Goal: Check status: Check status

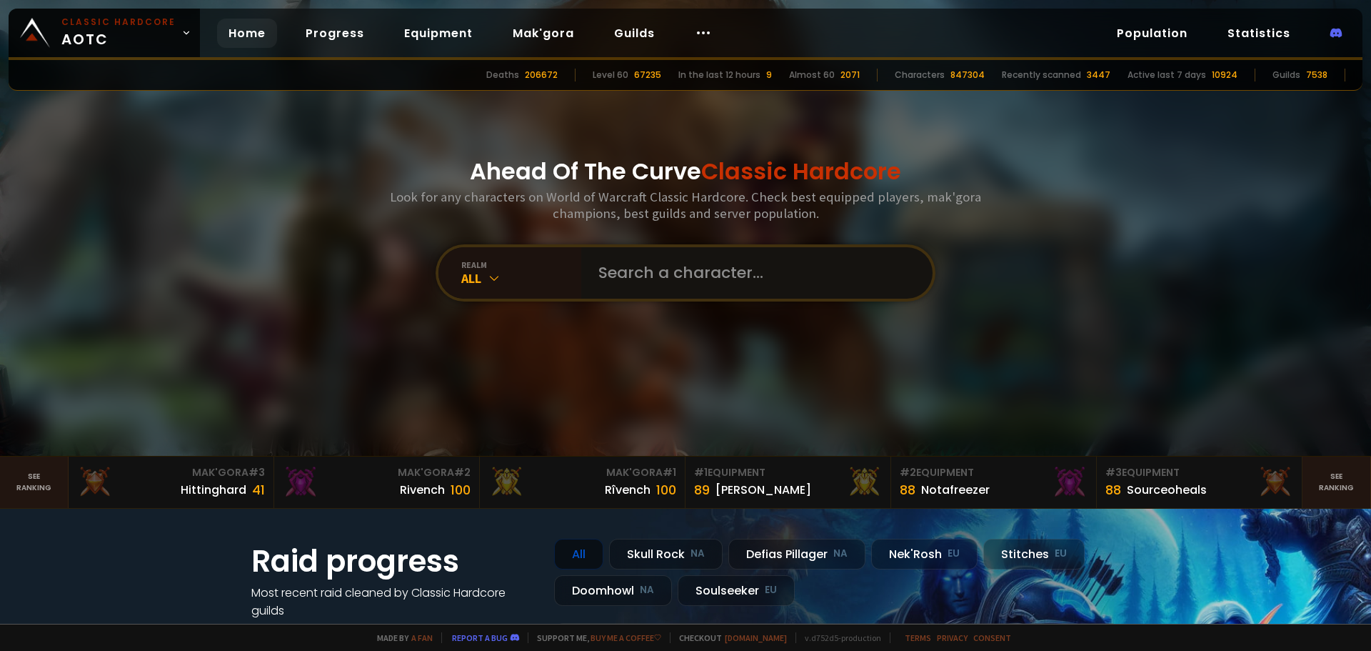
click at [643, 279] on input "text" at bounding box center [753, 272] width 326 height 51
paste input "Telleo"
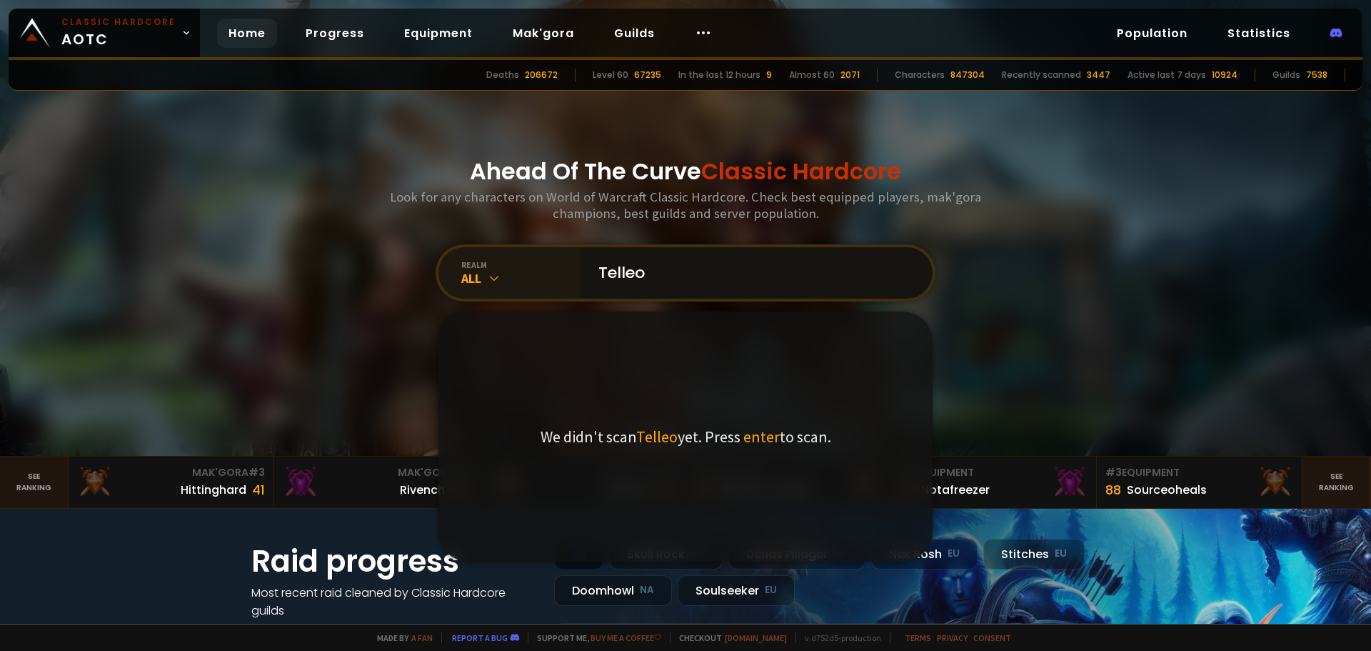
type input "Telleo"
click at [504, 279] on div "All" at bounding box center [521, 278] width 120 height 16
click at [489, 281] on icon at bounding box center [494, 278] width 14 height 14
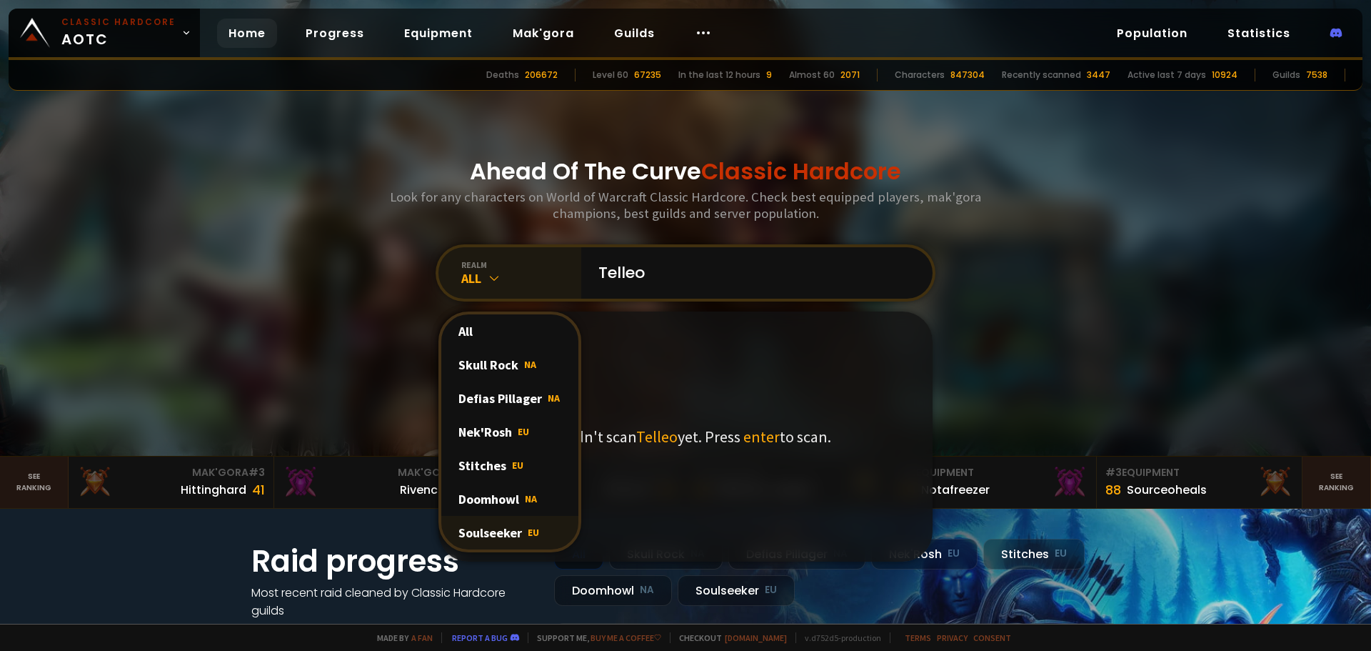
click at [495, 531] on div "Soulseeker EU" at bounding box center [509, 533] width 137 height 34
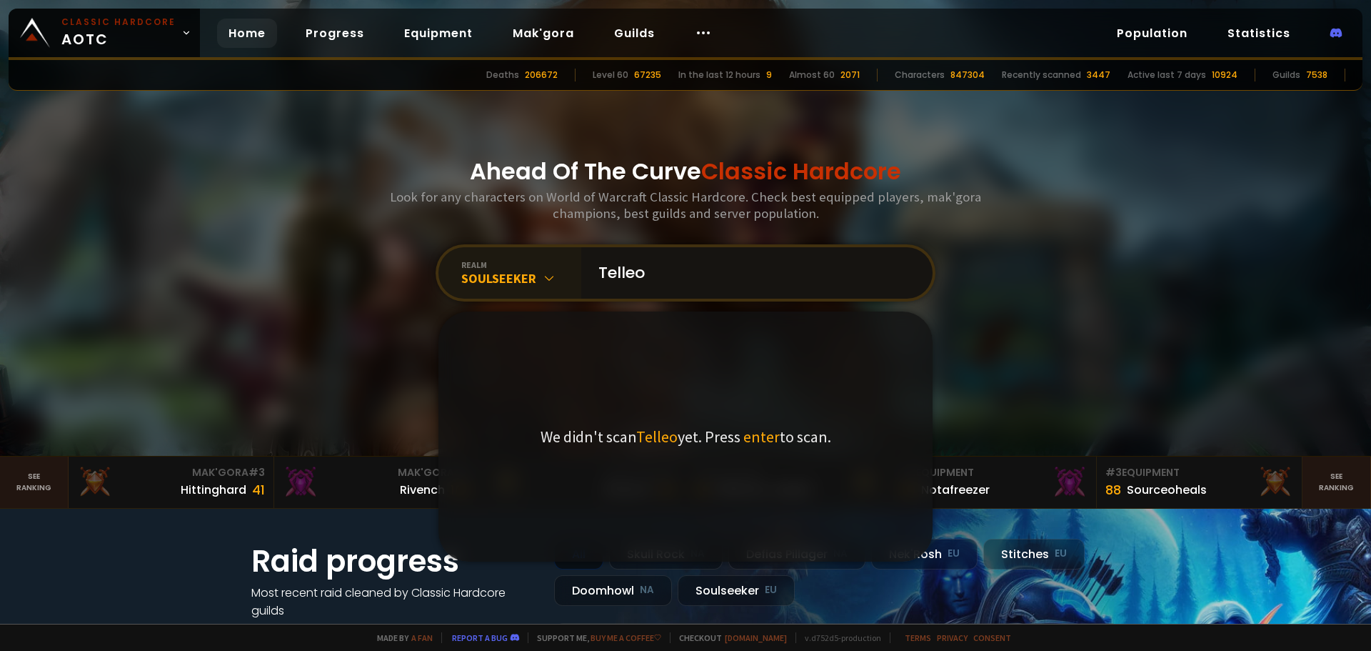
click at [652, 264] on input "Telleo" at bounding box center [753, 272] width 326 height 51
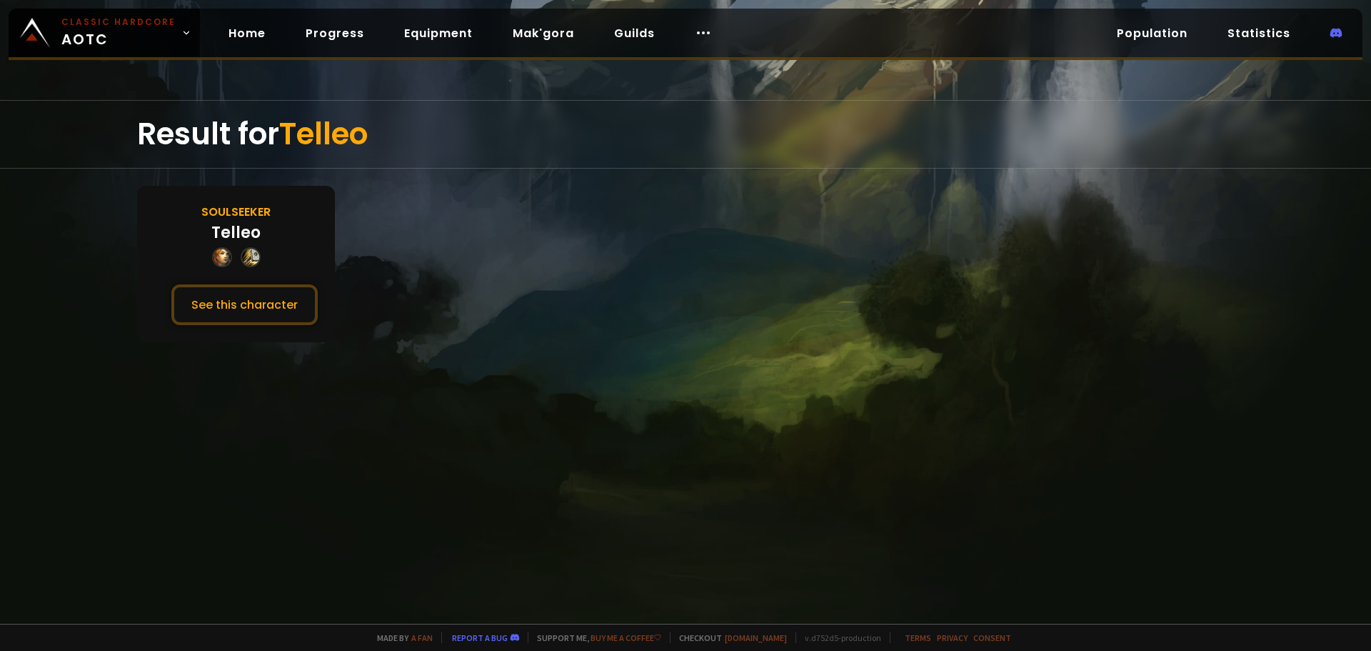
click at [250, 234] on div "Telleo" at bounding box center [235, 233] width 49 height 24
click at [232, 301] on button "See this character" at bounding box center [244, 304] width 146 height 41
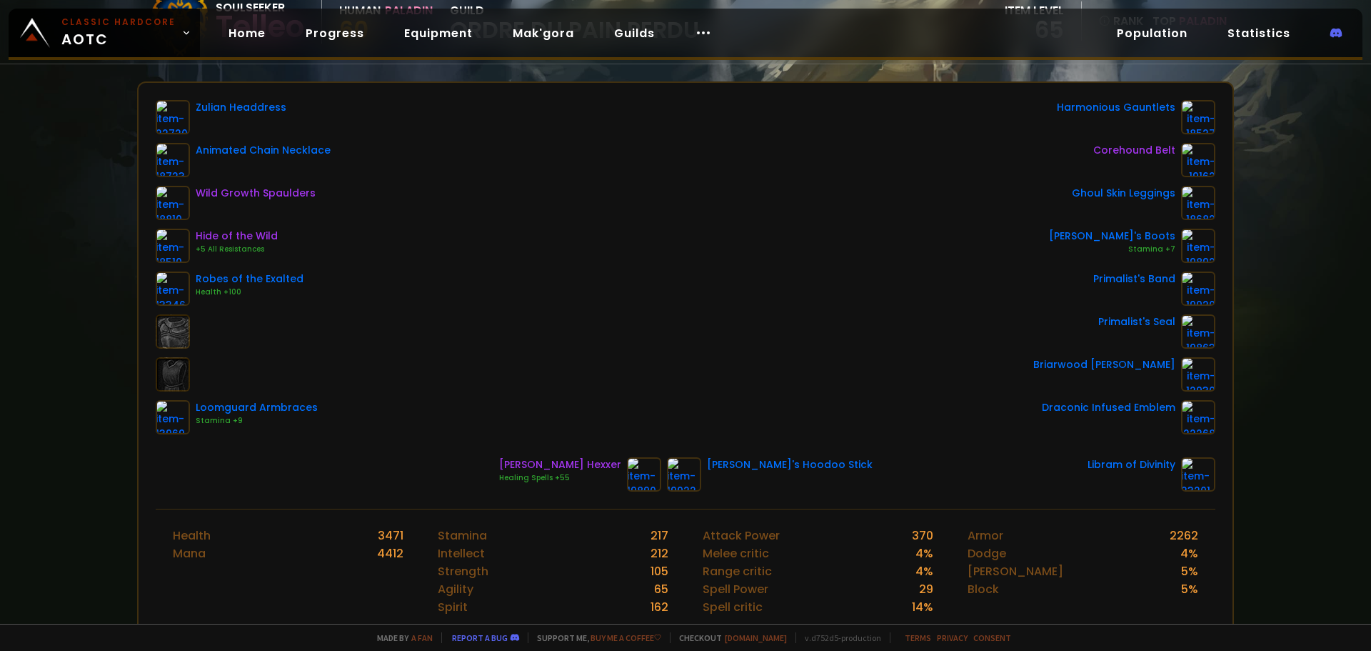
scroll to position [143, 0]
